Goal: Task Accomplishment & Management: Manage account settings

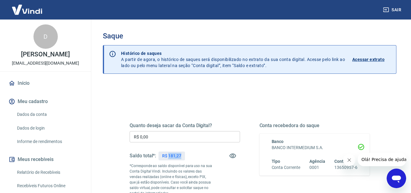
drag, startPoint x: 168, startPoint y: 156, endPoint x: 184, endPoint y: 156, distance: 15.2
click at [184, 156] on div "R$ 181,27" at bounding box center [172, 155] width 26 height 9
copy p "181,27"
